Goal: Transaction & Acquisition: Purchase product/service

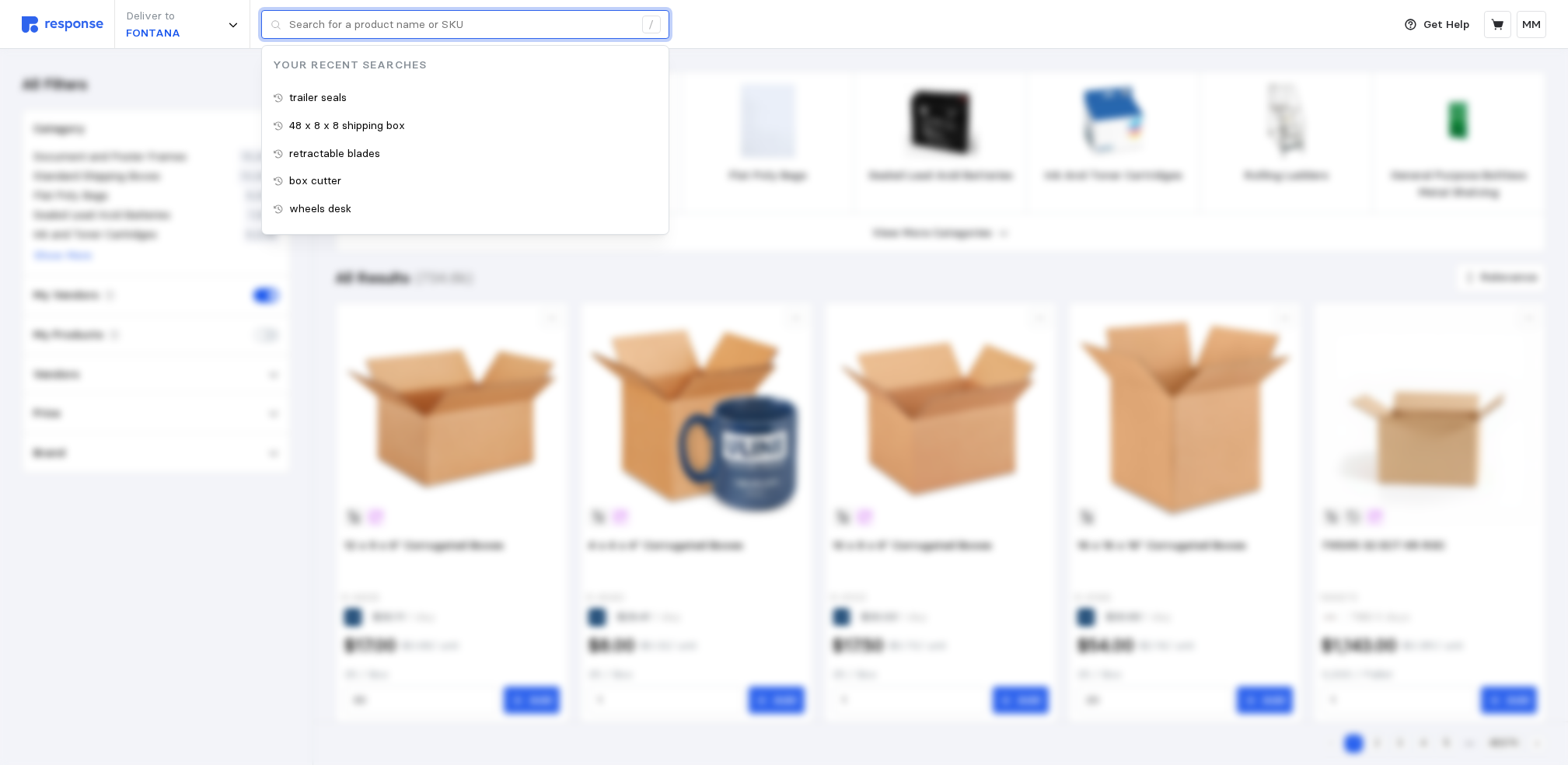
click at [394, 24] on input "text" at bounding box center [461, 25] width 345 height 28
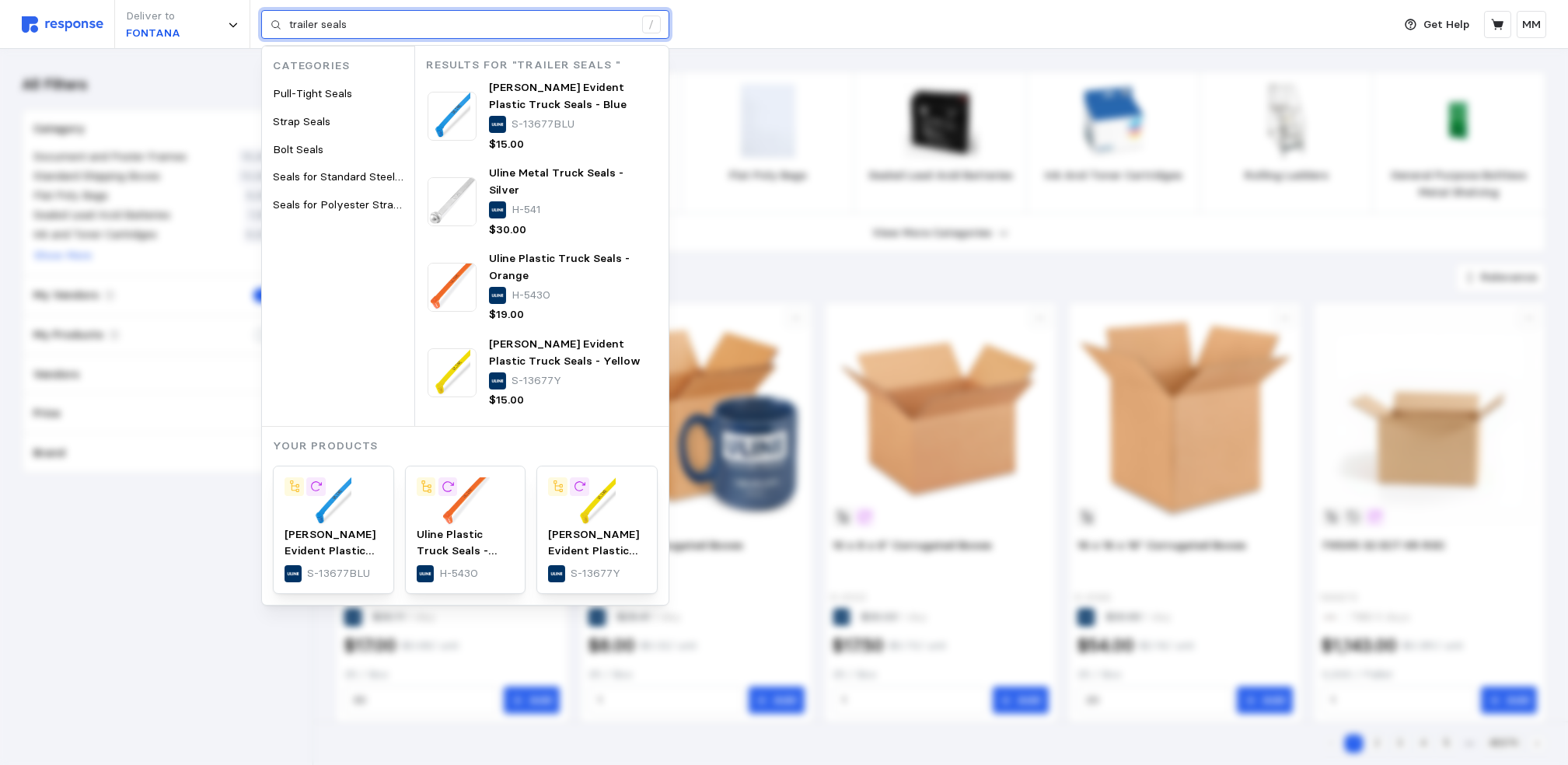
type input "trailer seals"
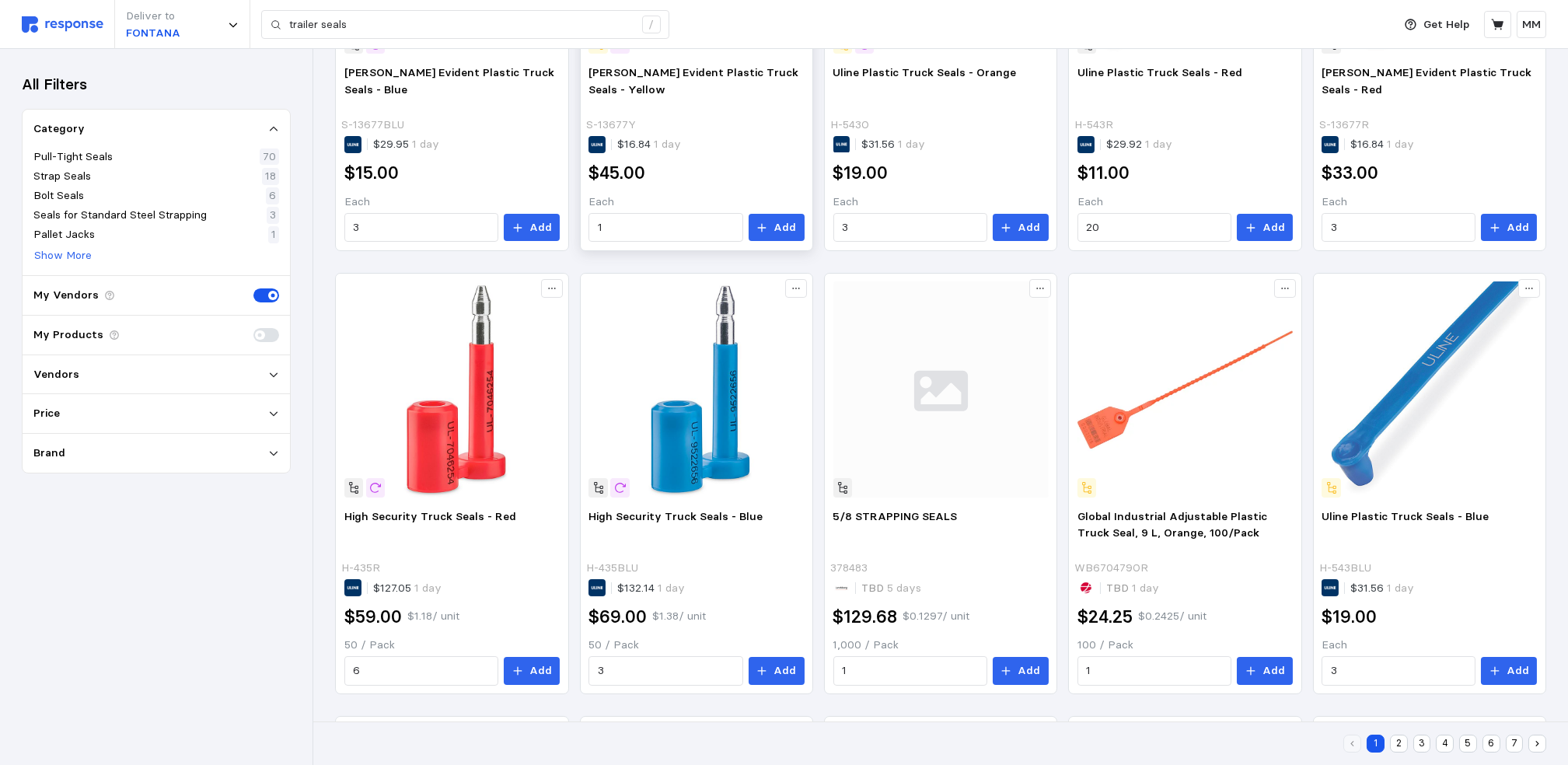
scroll to position [448, 0]
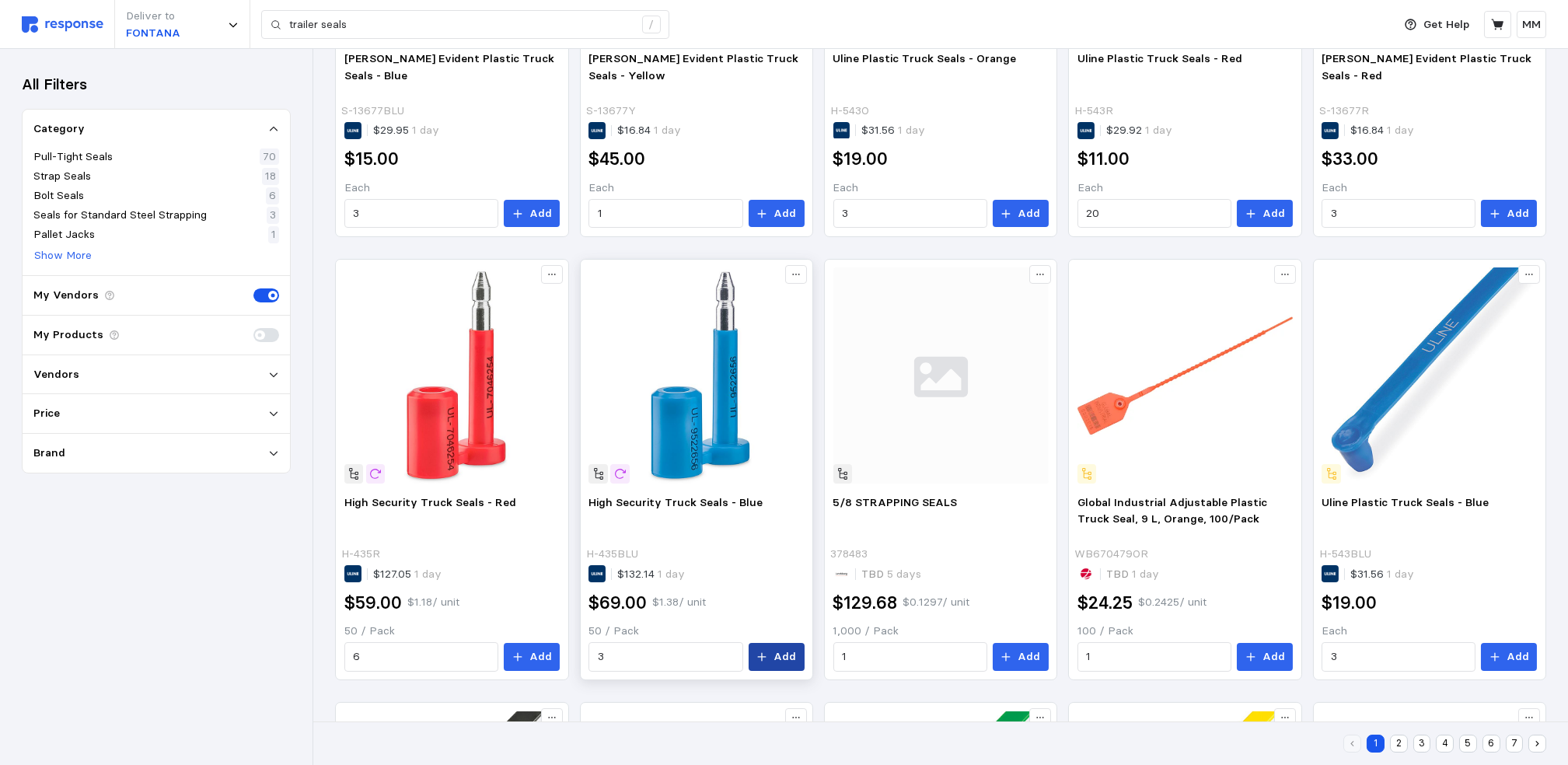
click at [777, 662] on p "Add" at bounding box center [784, 658] width 23 height 17
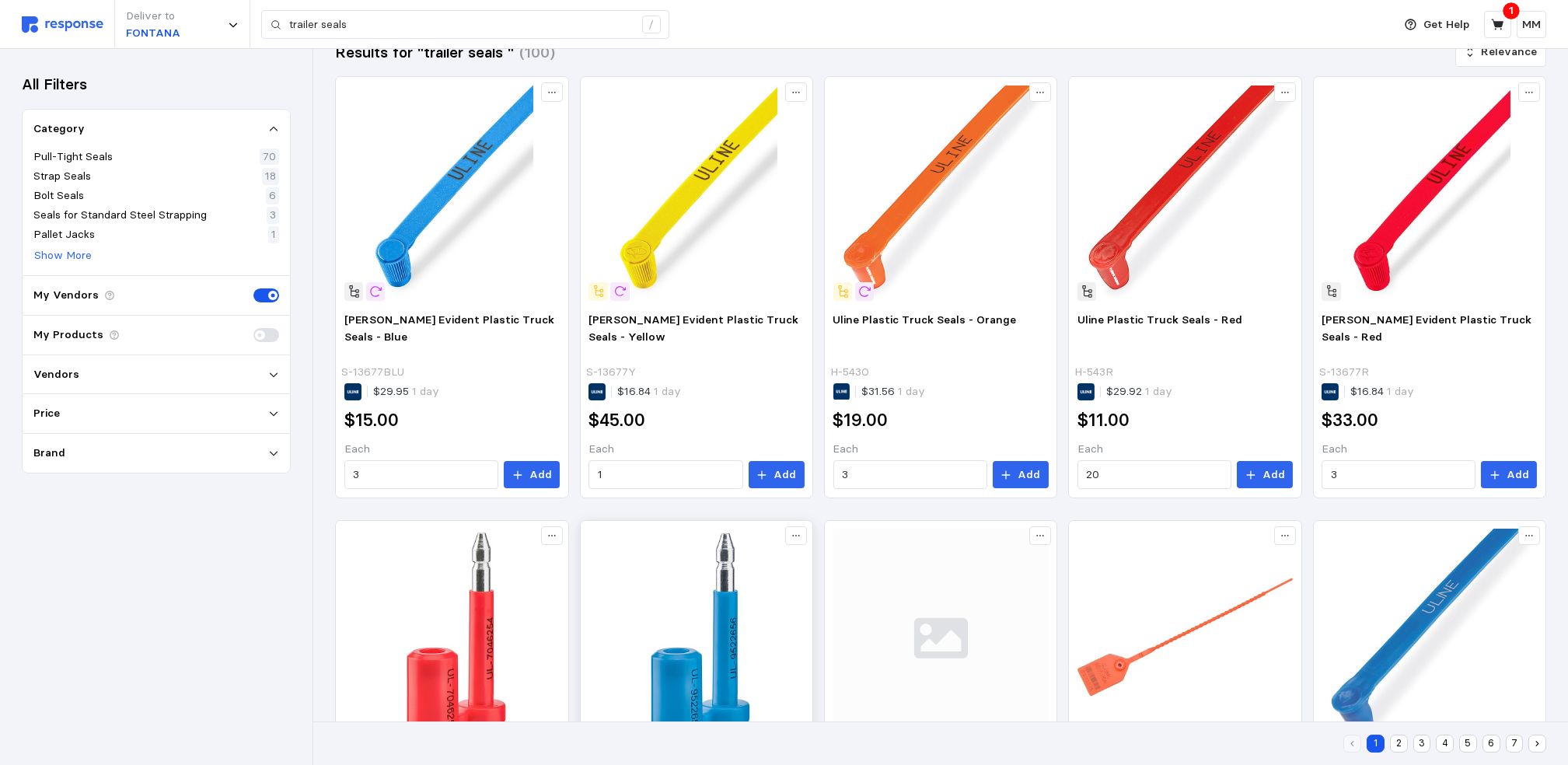
scroll to position [185, 0]
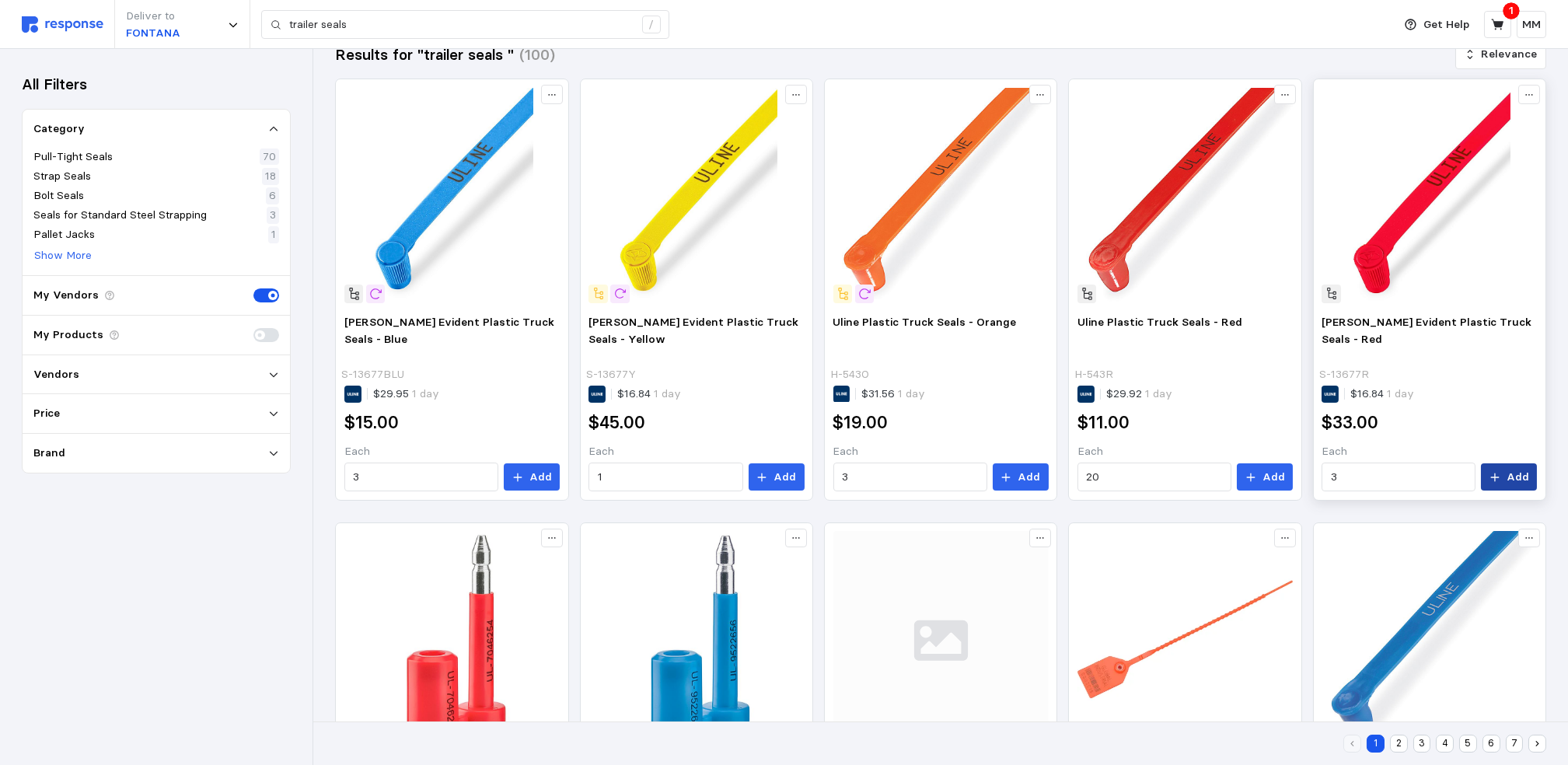
click at [1508, 476] on button "Add" at bounding box center [1508, 477] width 56 height 28
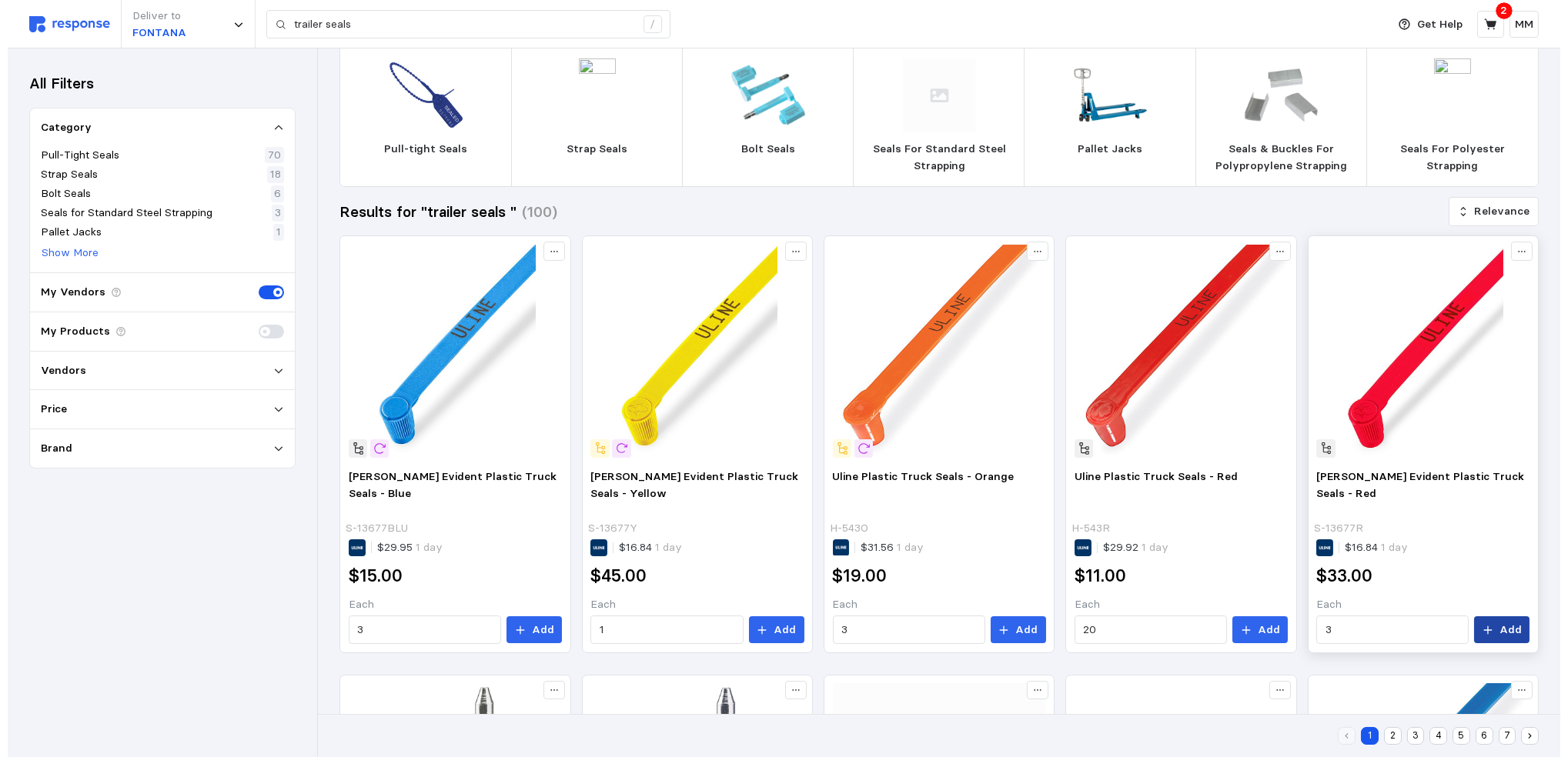
scroll to position [0, 0]
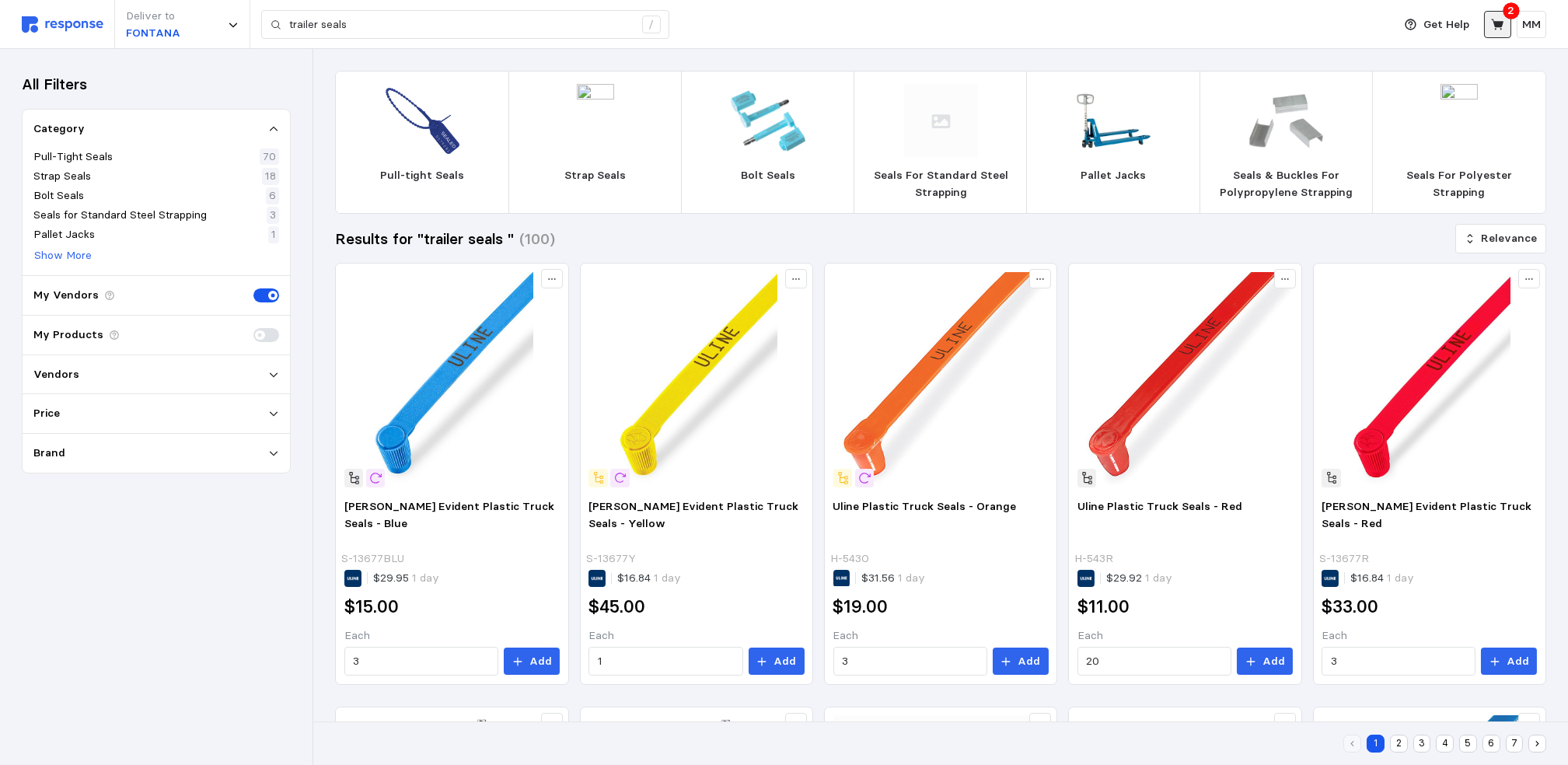
click at [1503, 16] on button at bounding box center [1497, 24] width 27 height 27
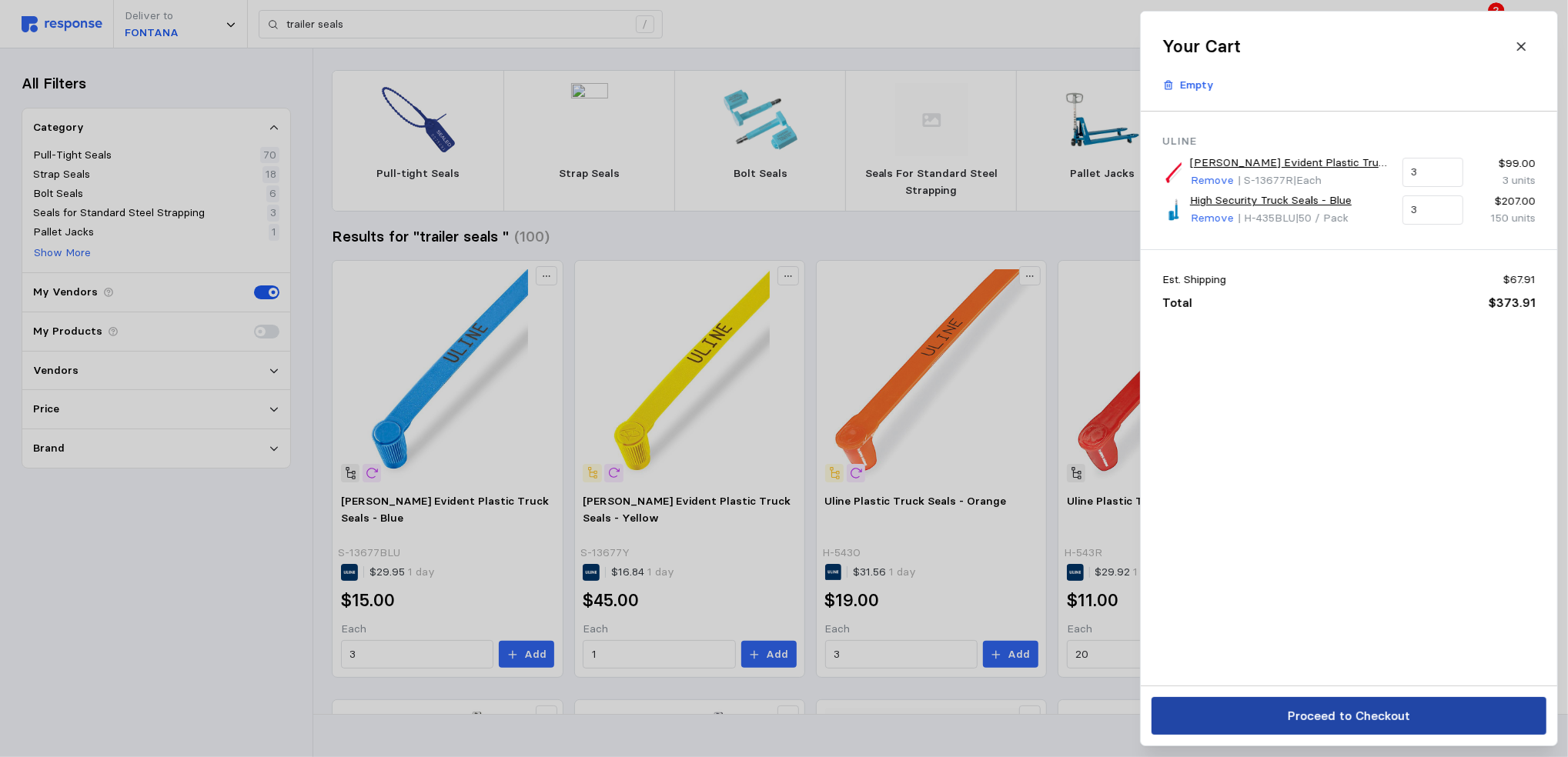
click at [1308, 723] on p "Proceed to Checkout" at bounding box center [1348, 716] width 123 height 19
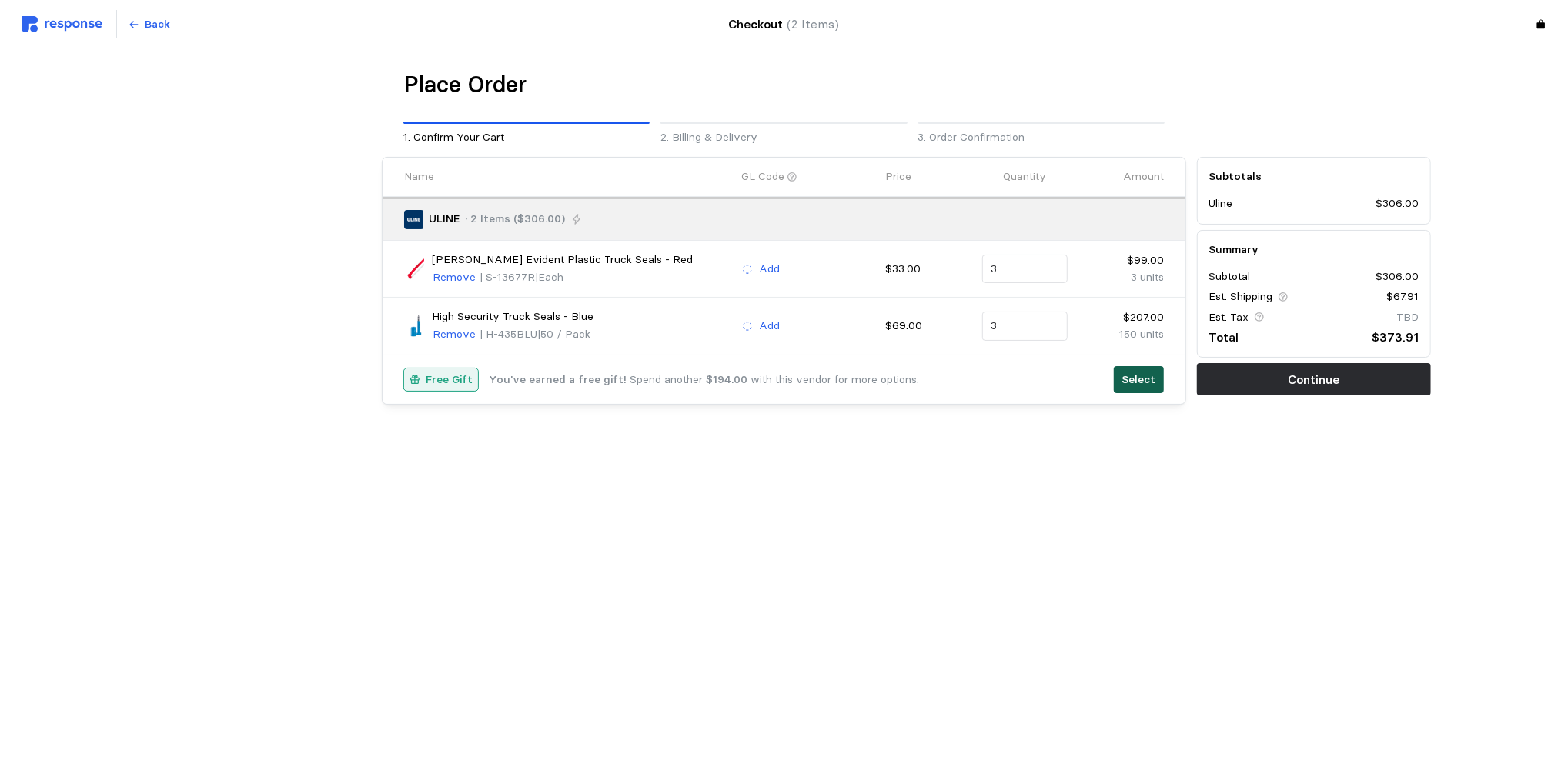
click at [1142, 375] on p "Select" at bounding box center [1138, 381] width 33 height 17
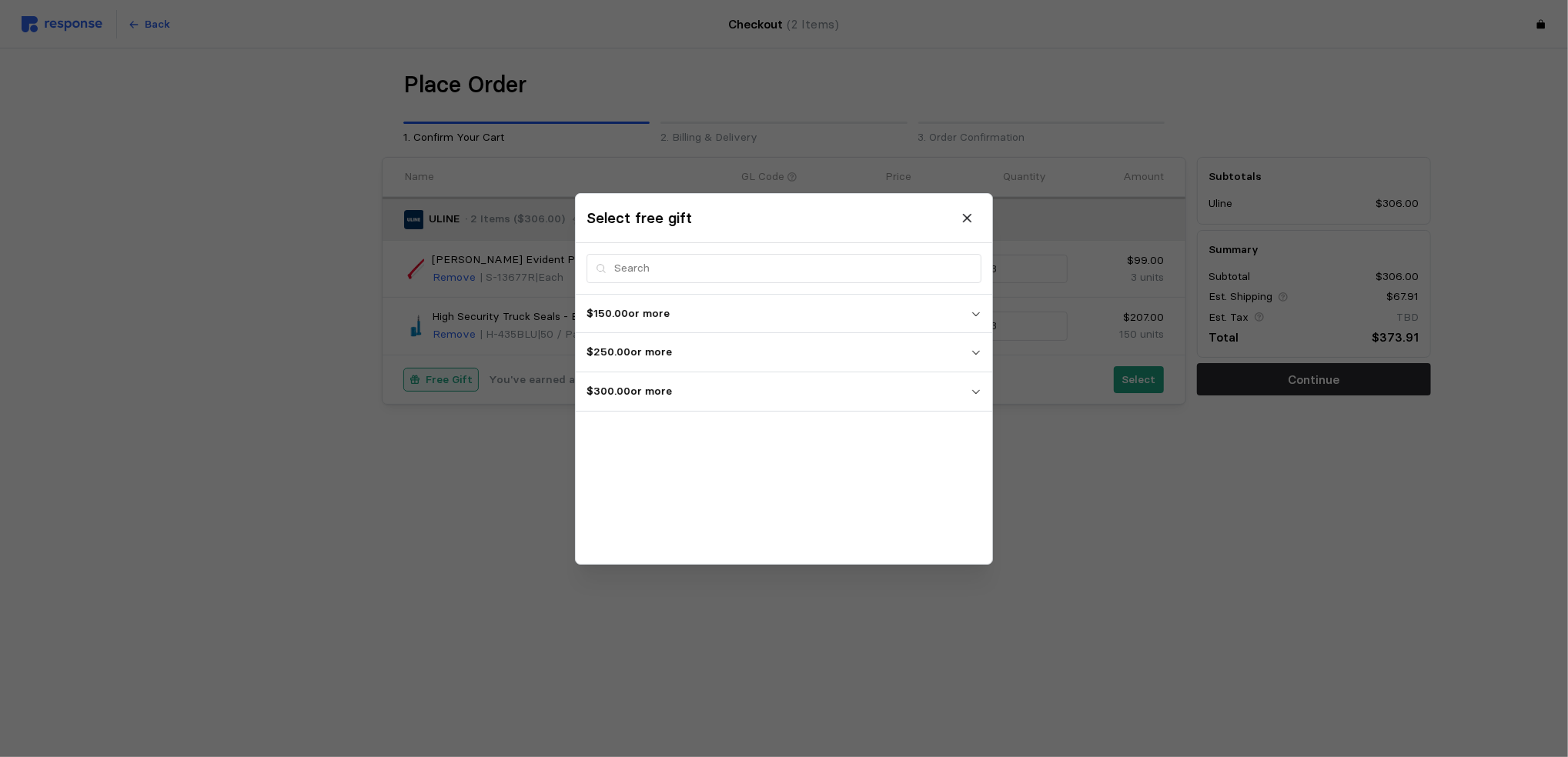
click at [696, 395] on p "$300.00 or more" at bounding box center [778, 392] width 384 height 17
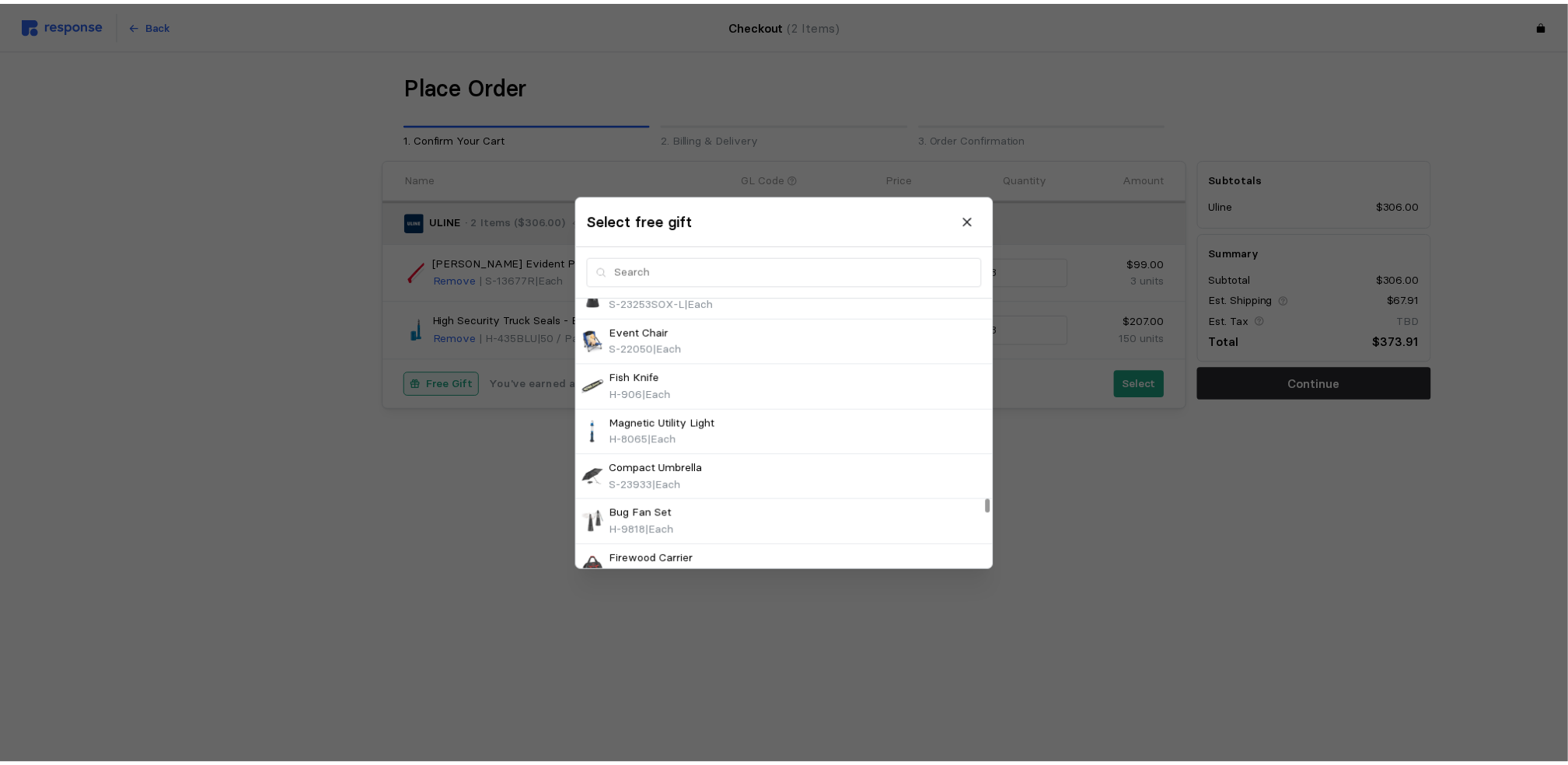
scroll to position [5908, 0]
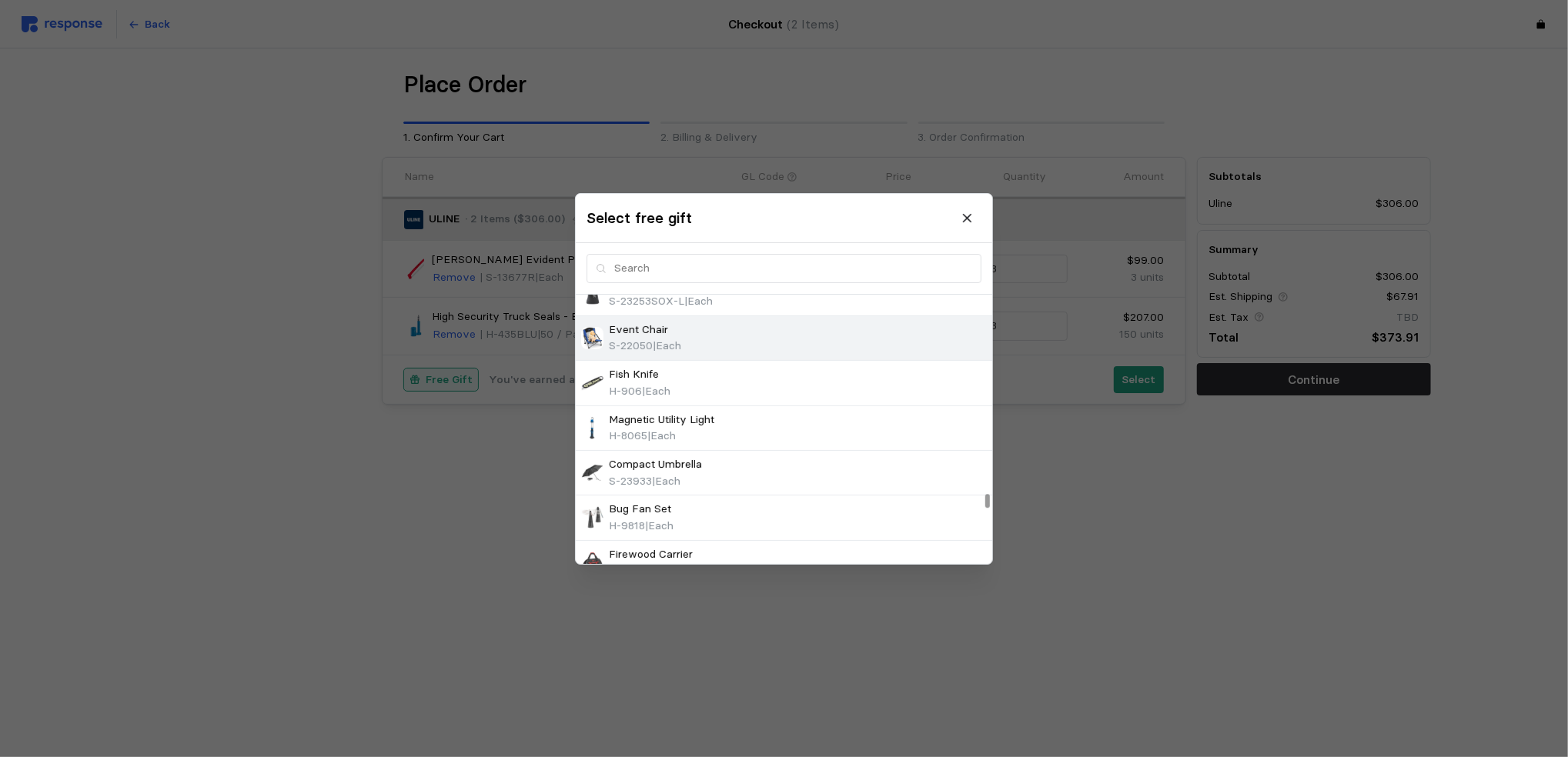
click at [622, 348] on span "S-22050" at bounding box center [630, 345] width 44 height 14
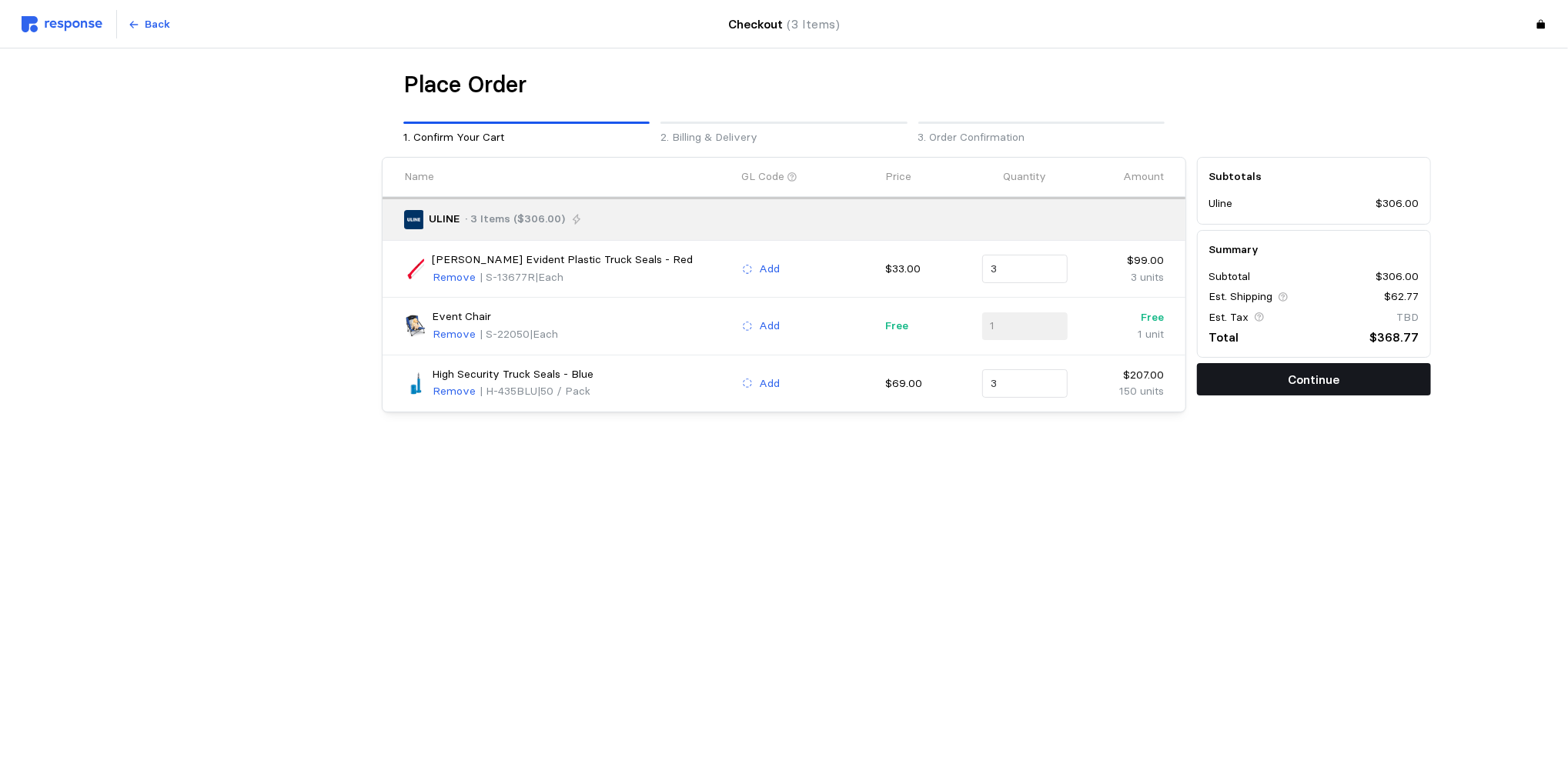
click at [1291, 383] on p "Continue" at bounding box center [1313, 380] width 51 height 19
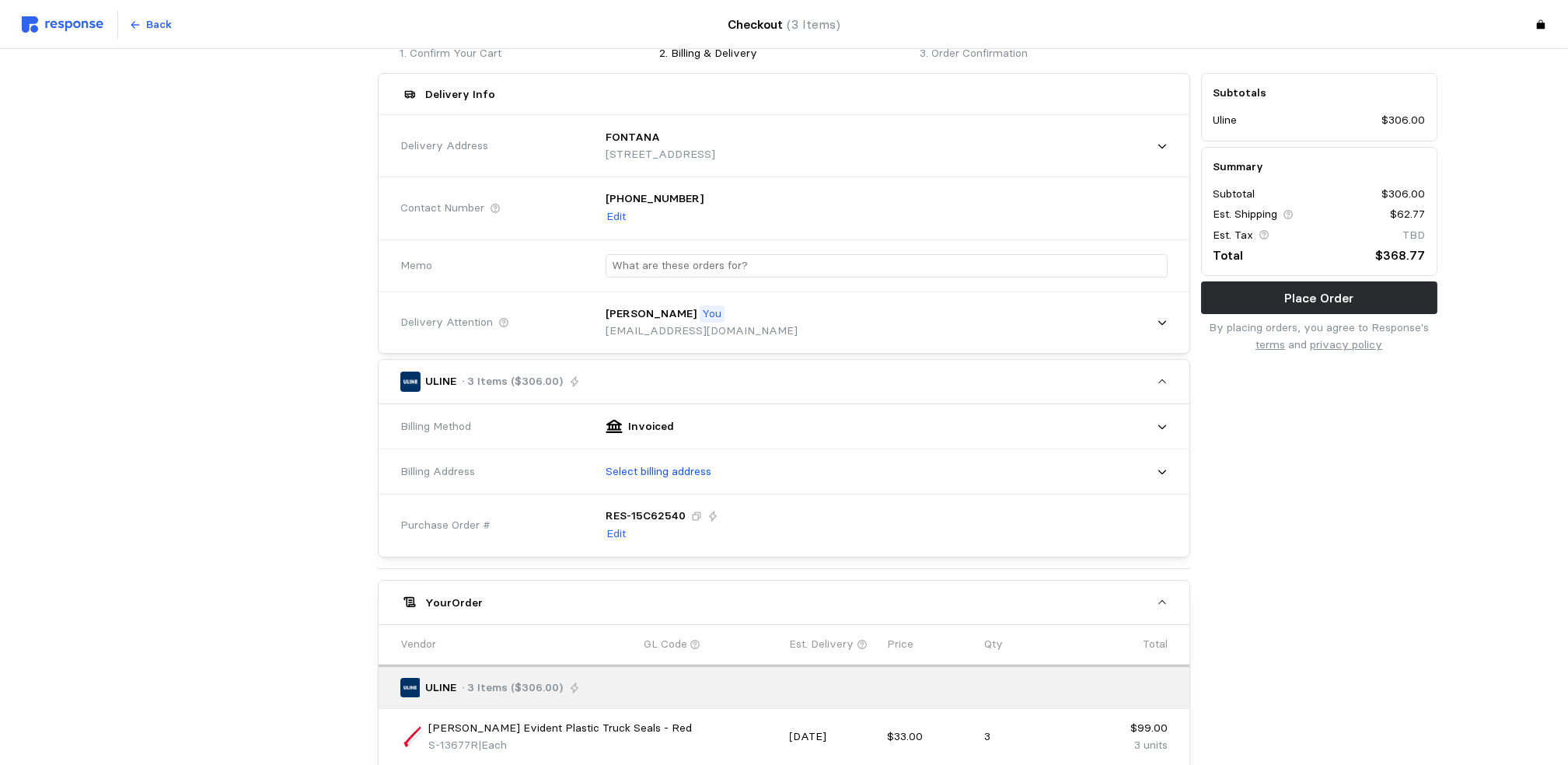
scroll to position [88, 0]
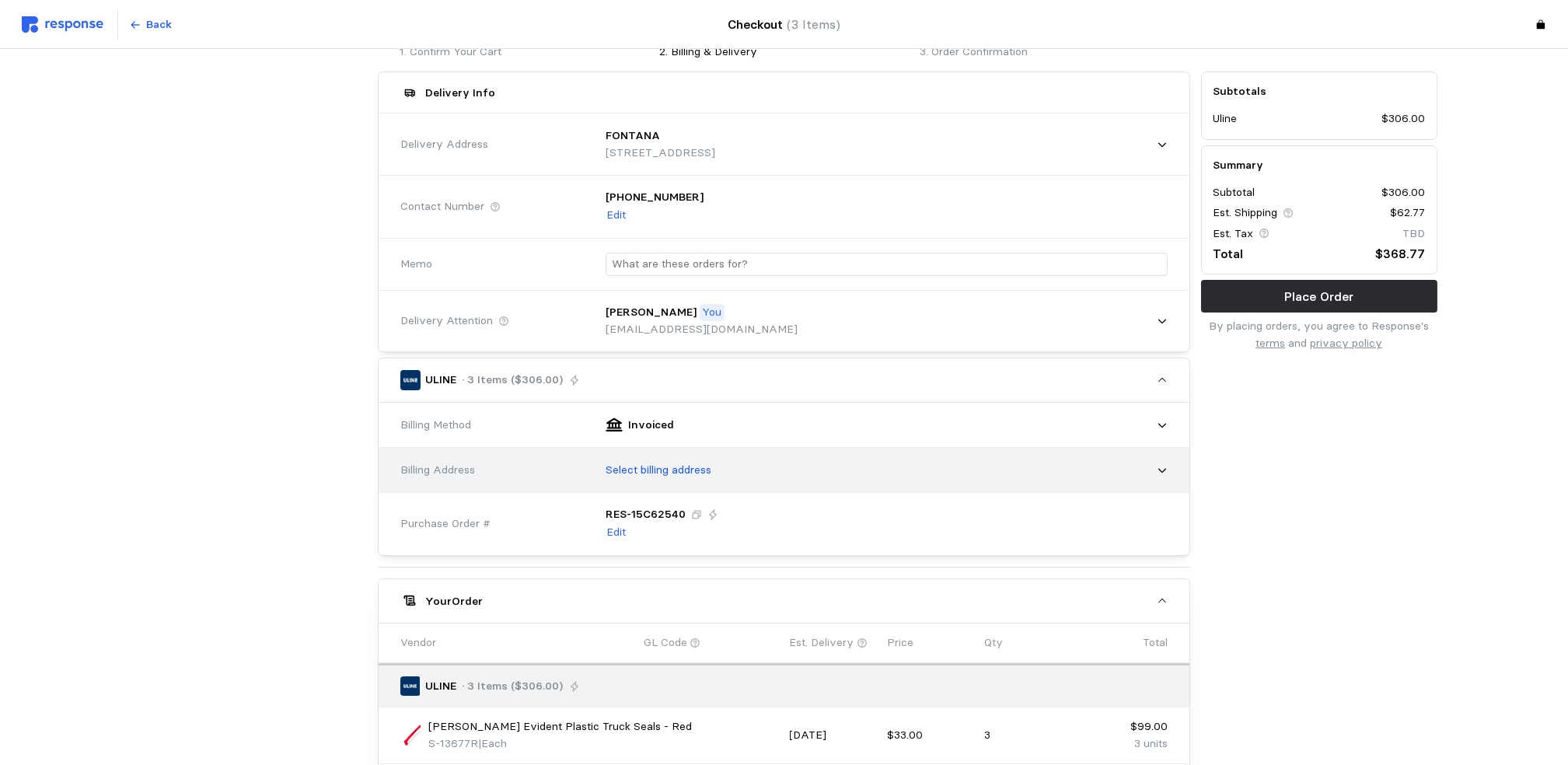
click at [905, 470] on div "Select billing address" at bounding box center [881, 470] width 573 height 39
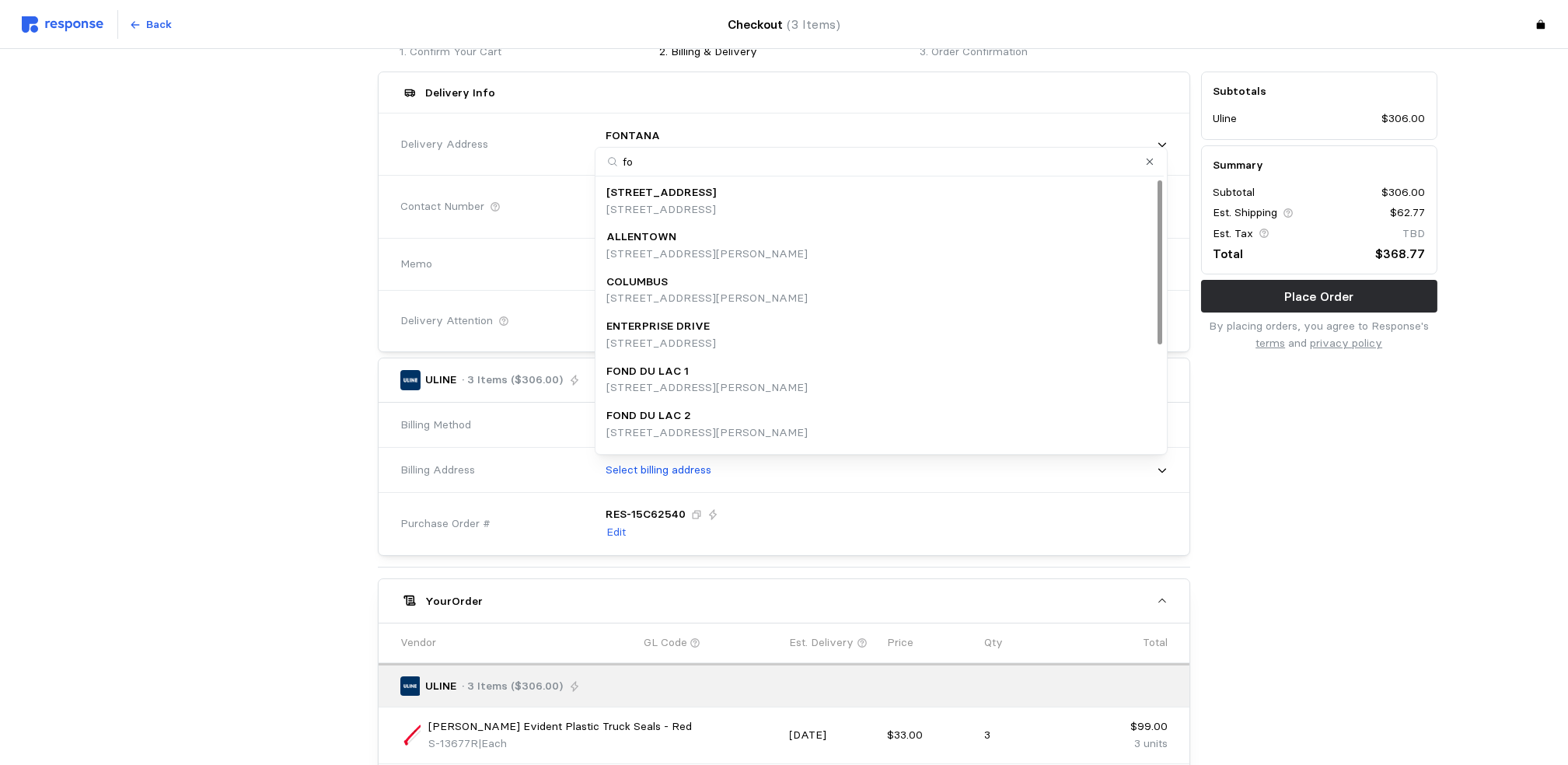
type input "fon"
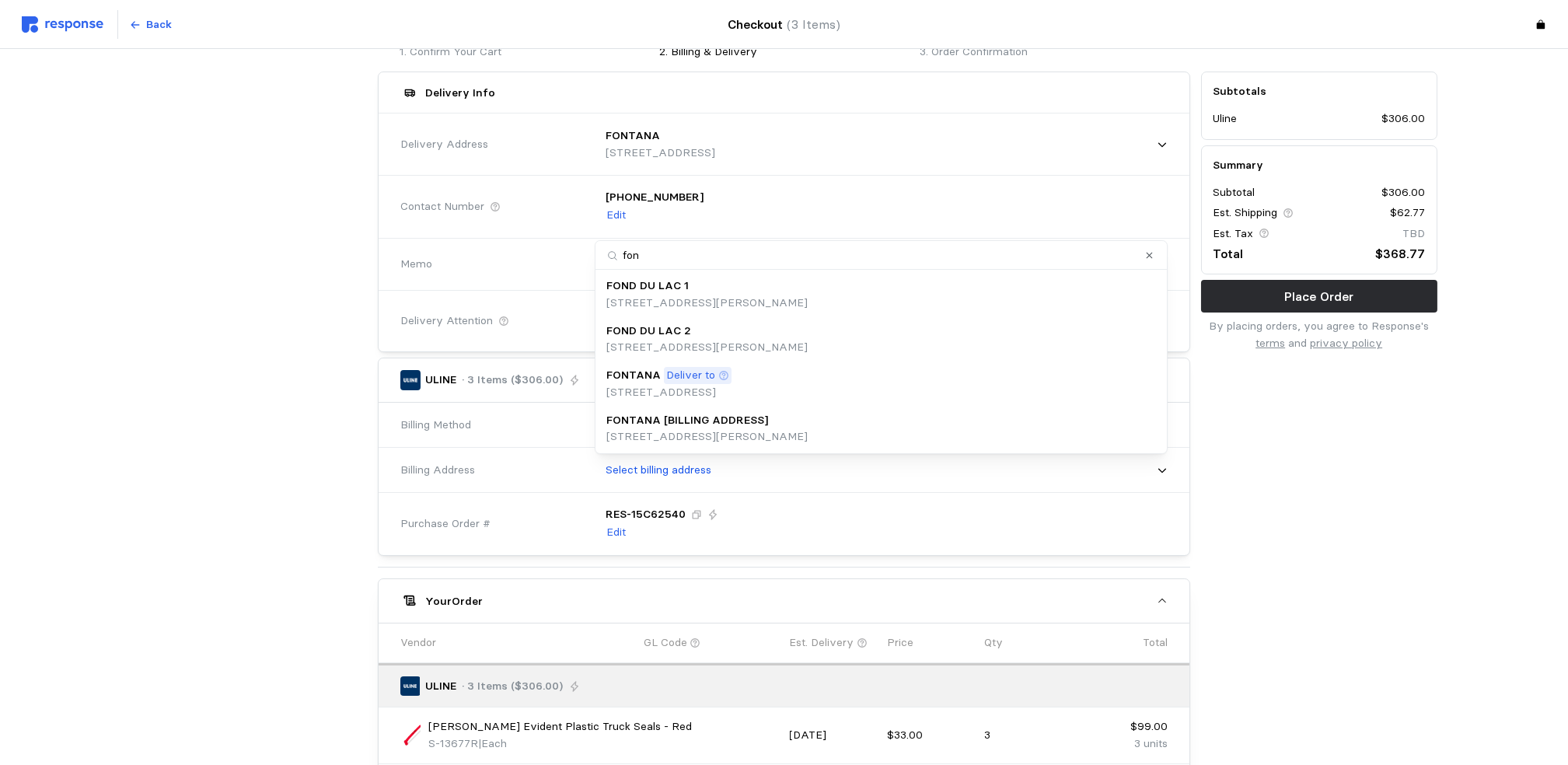
click at [732, 392] on p "[STREET_ADDRESS]" at bounding box center [668, 392] width 126 height 17
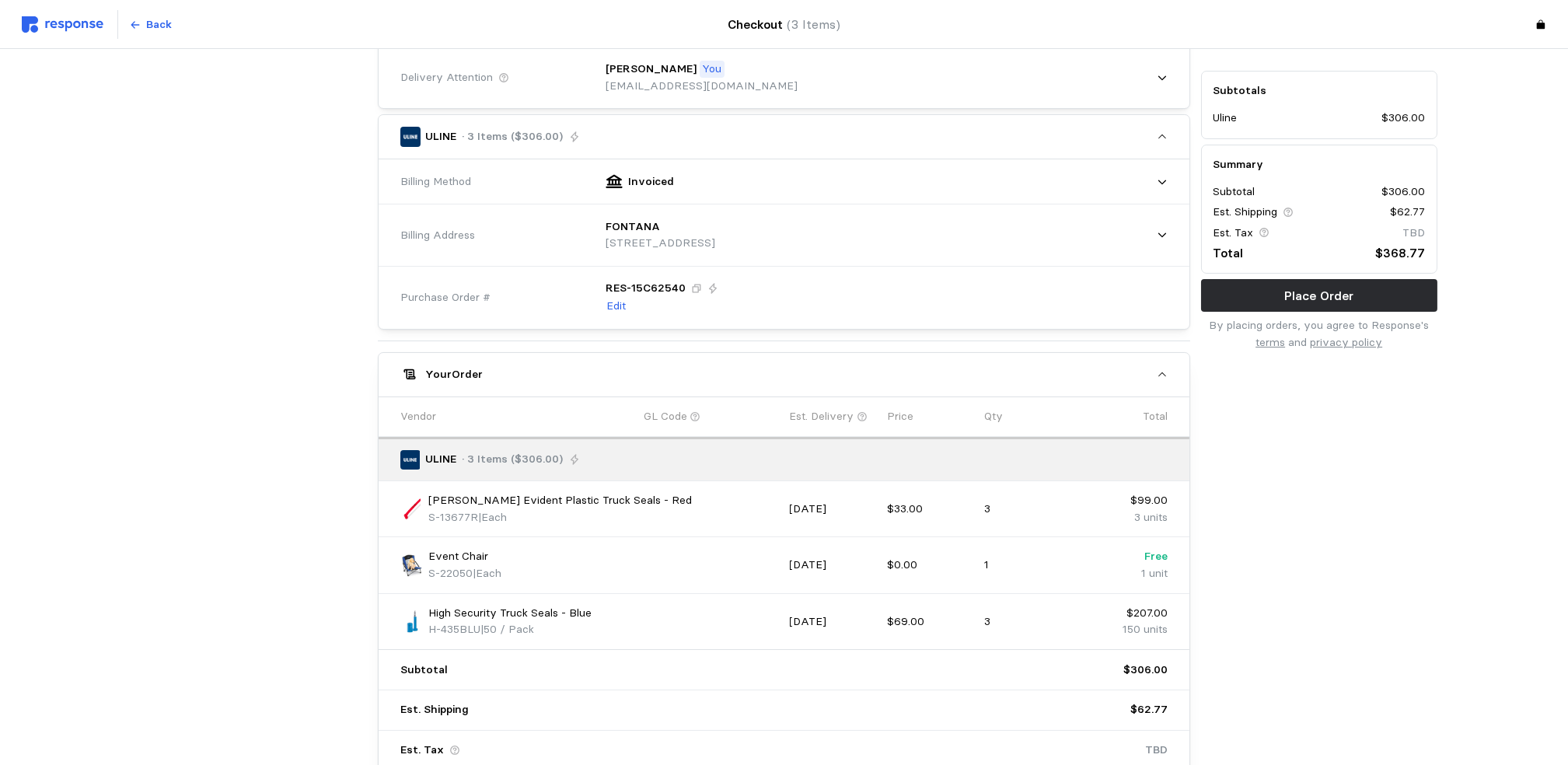
scroll to position [464, 0]
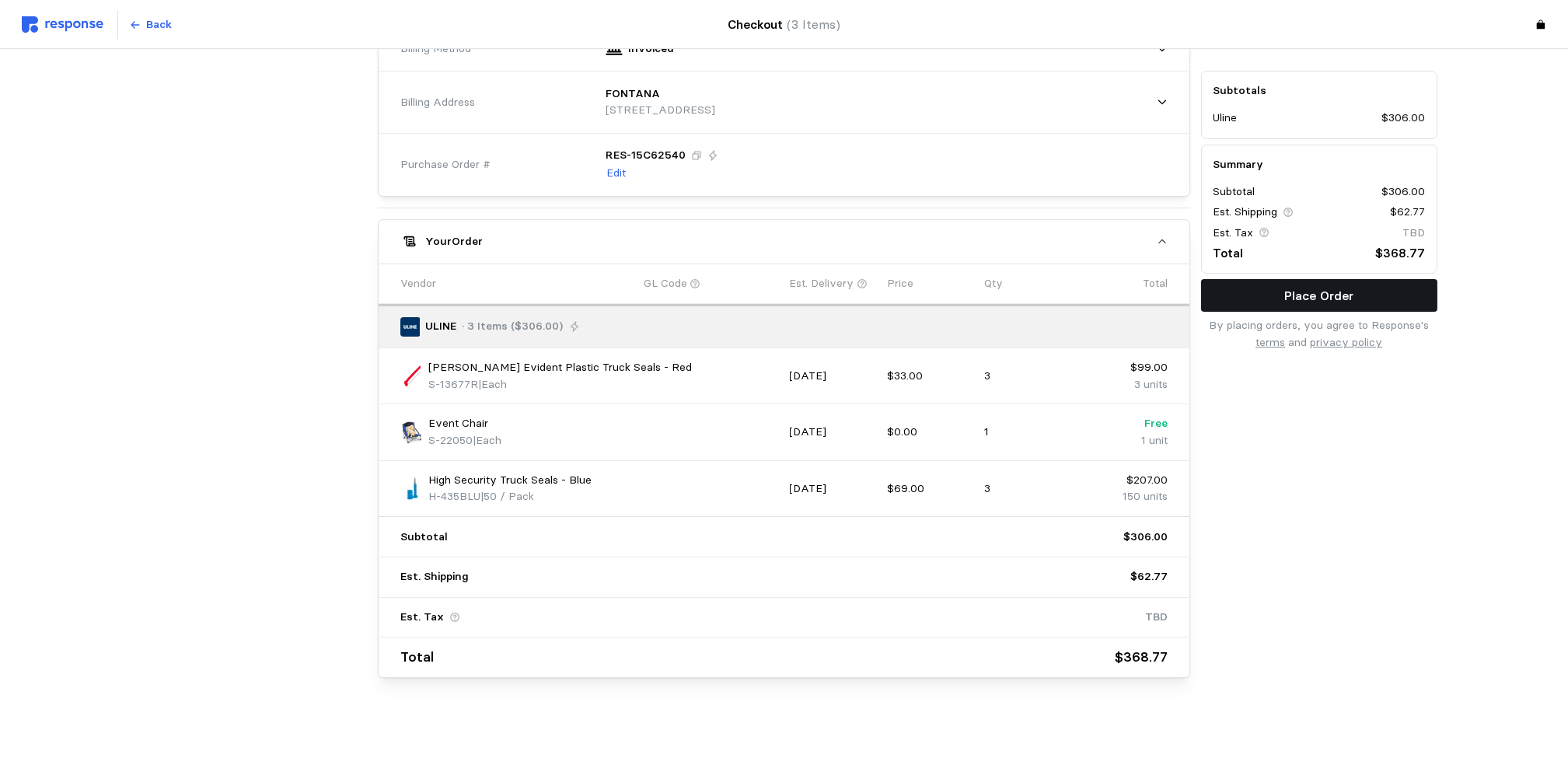
click at [1337, 284] on button "Place Order" at bounding box center [1319, 295] width 236 height 33
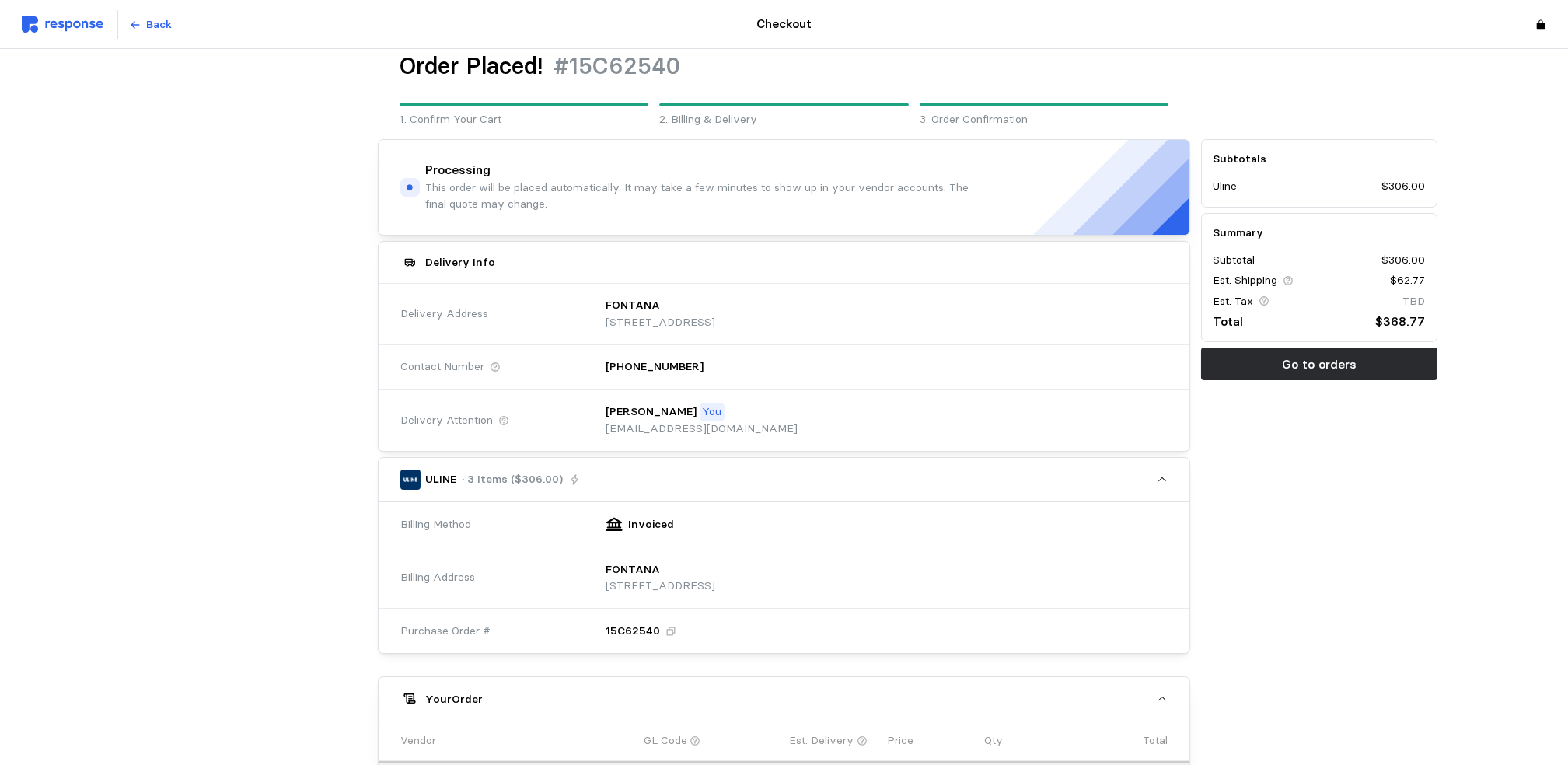
scroll to position [0, 0]
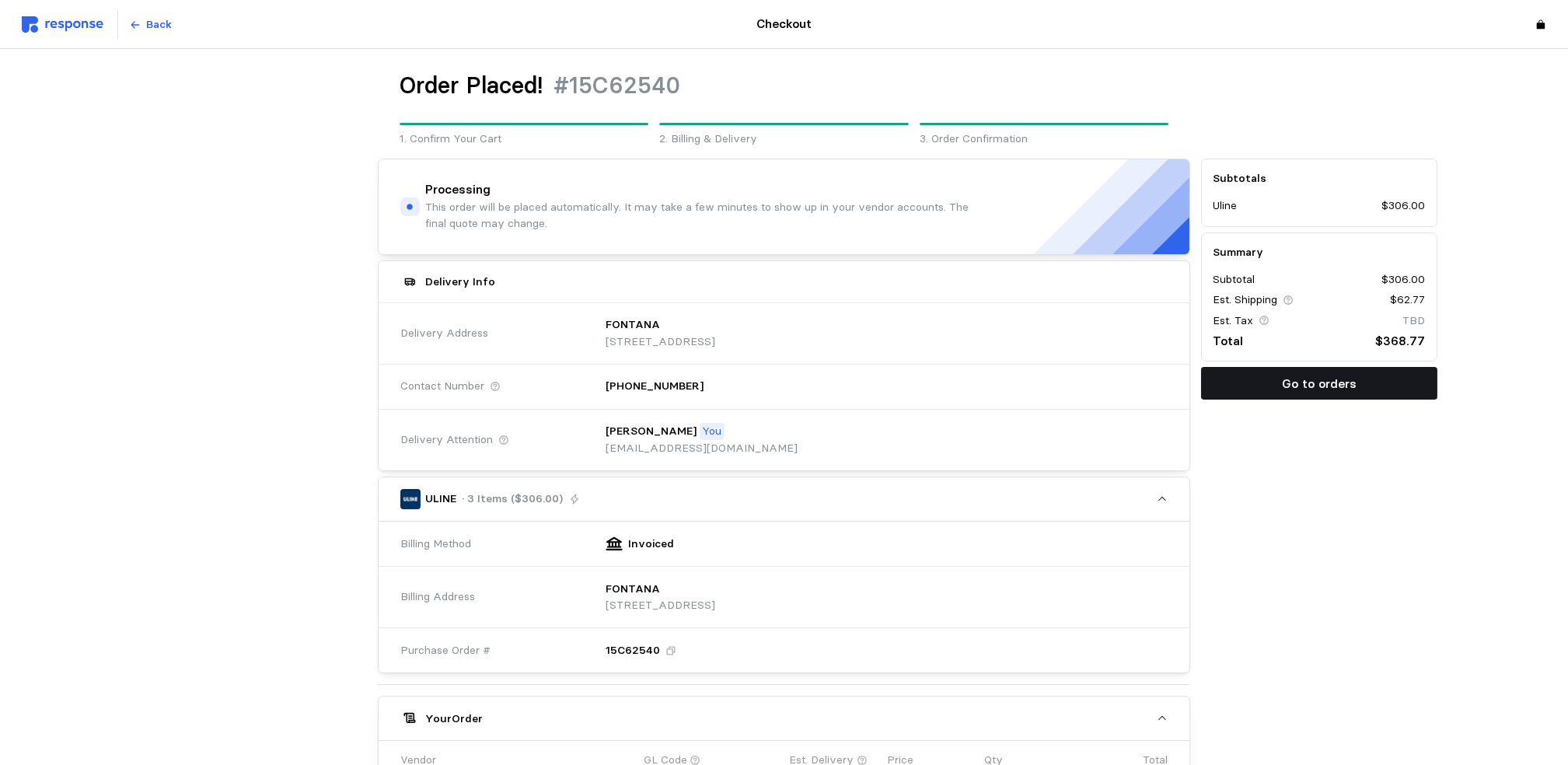
click at [1347, 393] on button "Go to orders" at bounding box center [1319, 384] width 236 height 33
